Goal: Task Accomplishment & Management: Complete application form

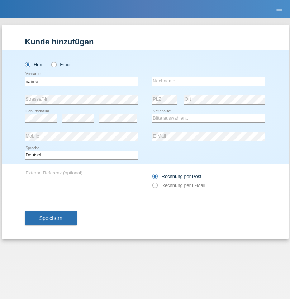
type input "naime"
click at [208, 81] on input "text" at bounding box center [208, 81] width 113 height 9
type input "llugiqi"
select select "CH"
radio input "true"
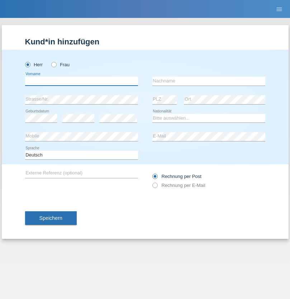
click at [81, 81] on input "text" at bounding box center [81, 81] width 113 height 9
type input "Shaban"
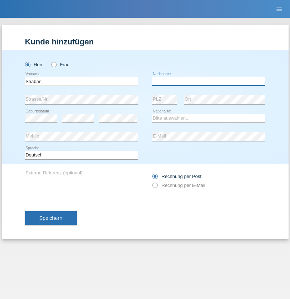
click at [208, 81] on input "text" at bounding box center [208, 81] width 113 height 9
type input "llugiqi"
select select "CH"
radio input "true"
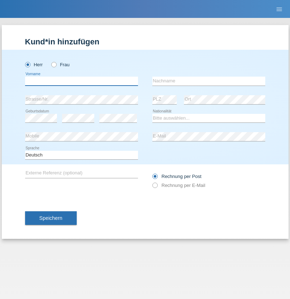
click at [81, 81] on input "text" at bounding box center [81, 81] width 113 height 9
type input "[PERSON_NAME]"
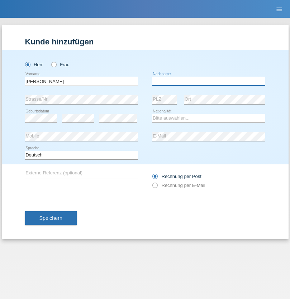
click at [208, 81] on input "text" at bounding box center [208, 81] width 113 height 9
type input "[PERSON_NAME]"
select select "CH"
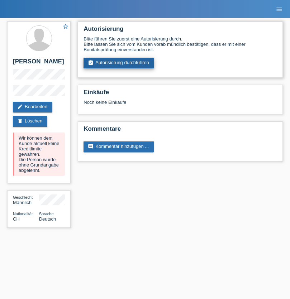
click at [119, 63] on link "assignment_turned_in Autorisierung durchführen" at bounding box center [118, 63] width 71 height 11
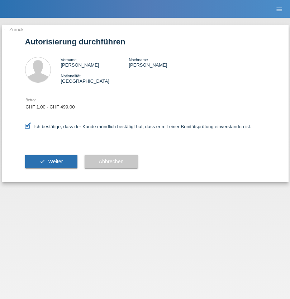
select select "1"
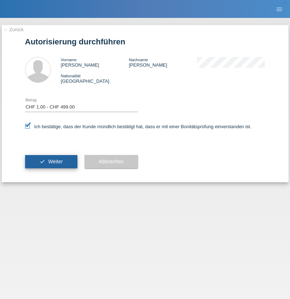
click at [51, 162] on span "Weiter" at bounding box center [55, 162] width 15 height 6
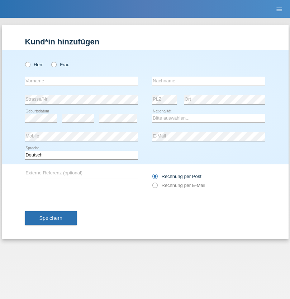
radio input "true"
click at [81, 81] on input "text" at bounding box center [81, 81] width 113 height 9
type input "Naxin"
click at [208, 81] on input "text" at bounding box center [208, 81] width 113 height 9
type input "Yuckcl"
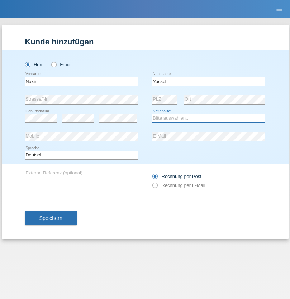
select select "CH"
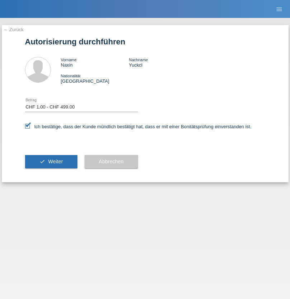
select select "1"
click at [51, 162] on span "Weiter" at bounding box center [55, 162] width 15 height 6
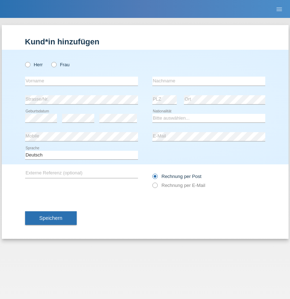
radio input "true"
click at [81, 81] on input "text" at bounding box center [81, 81] width 113 height 9
type input "Djordjevic"
click at [208, 81] on input "text" at bounding box center [208, 81] width 113 height 9
type input "Radosav"
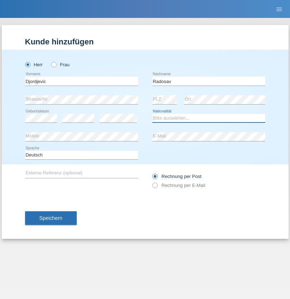
select select "RS"
select select "C"
select select "10"
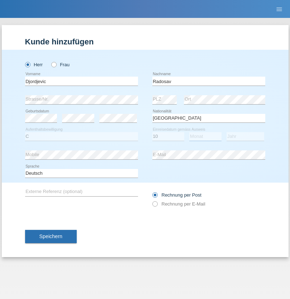
select select "03"
select select "1989"
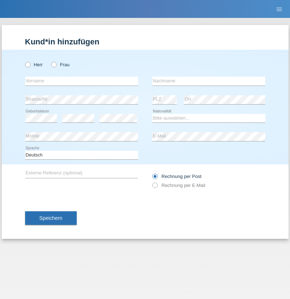
radio input "true"
click at [81, 81] on input "text" at bounding box center [81, 81] width 113 height 9
type input "Silvia"
click at [208, 81] on input "text" at bounding box center [208, 81] width 113 height 9
type input "Patera"
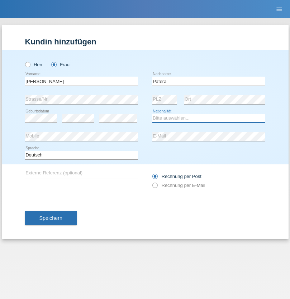
select select "CH"
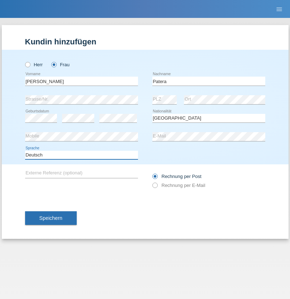
select select "en"
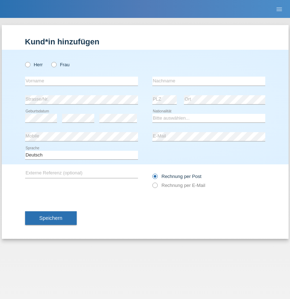
radio input "true"
click at [81, 81] on input "text" at bounding box center [81, 81] width 113 height 9
type input "[PERSON_NAME]"
click at [208, 81] on input "text" at bounding box center [208, 81] width 113 height 9
type input "Sakhi"
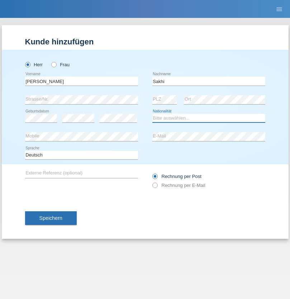
select select "IT"
select select "C"
select select "24"
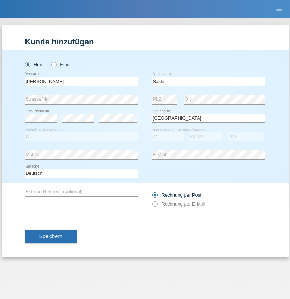
select select "10"
select select "2021"
